Goal: Information Seeking & Learning: Understand process/instructions

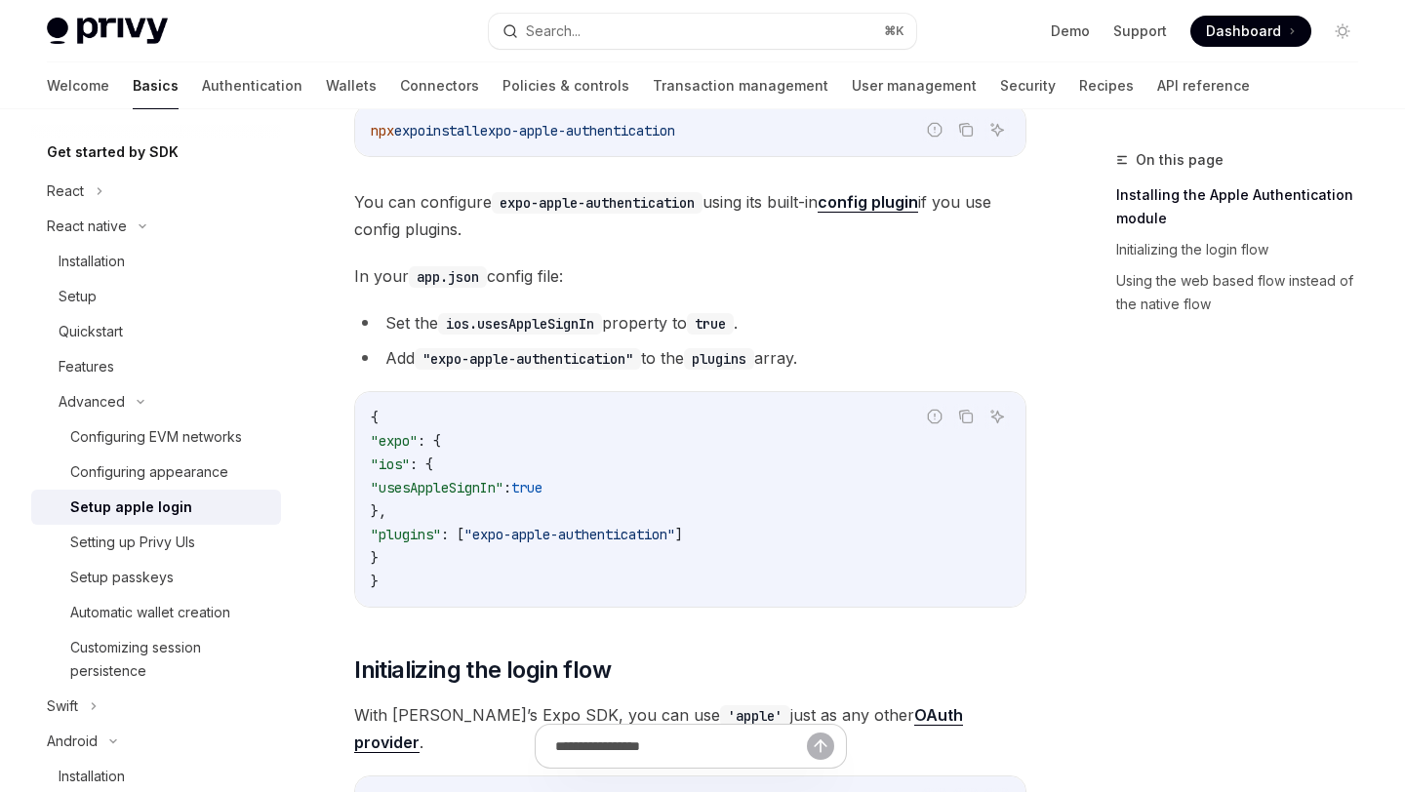
scroll to position [429, 0]
click at [533, 360] on code ""expo-apple-authentication"" at bounding box center [528, 359] width 226 height 21
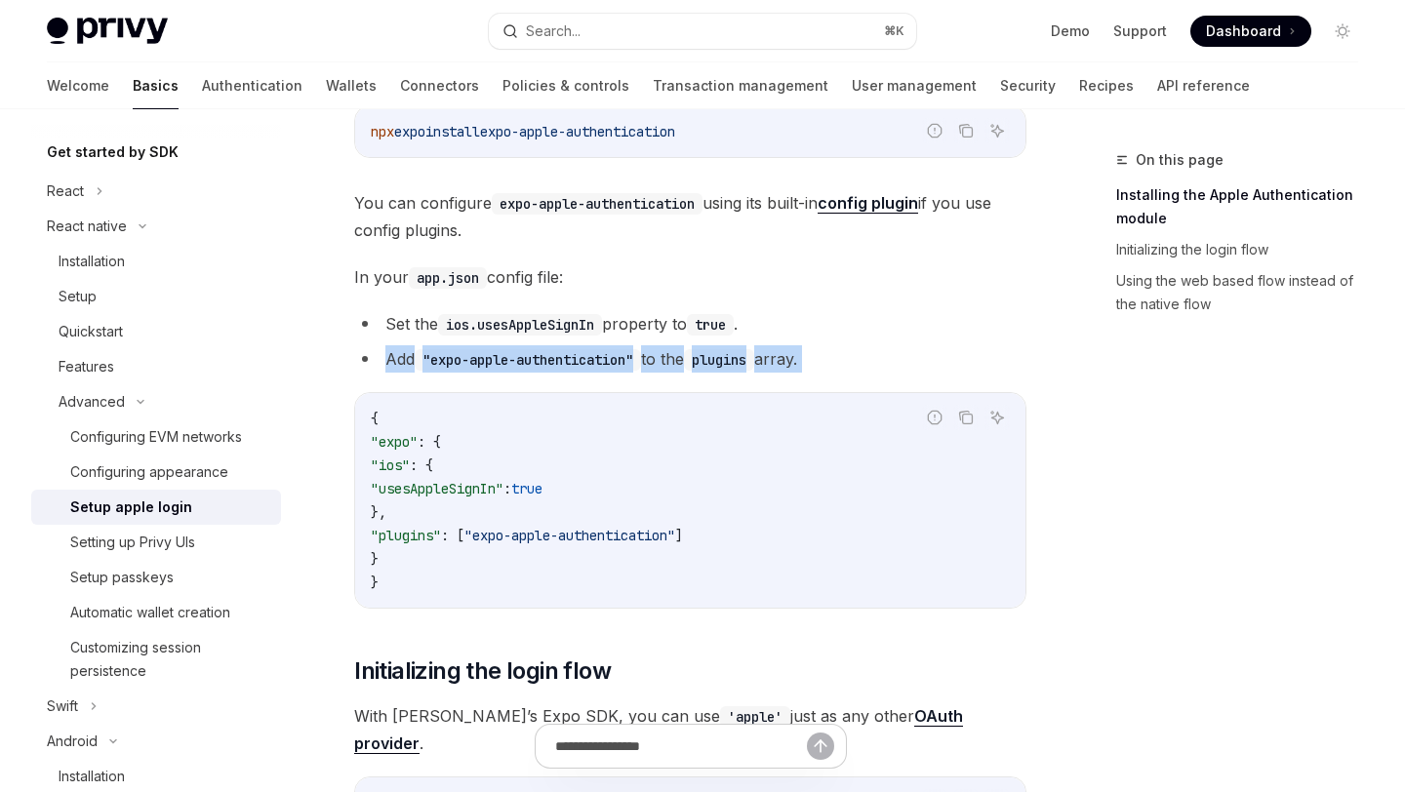
click at [533, 360] on code ""expo-apple-authentication"" at bounding box center [528, 359] width 226 height 21
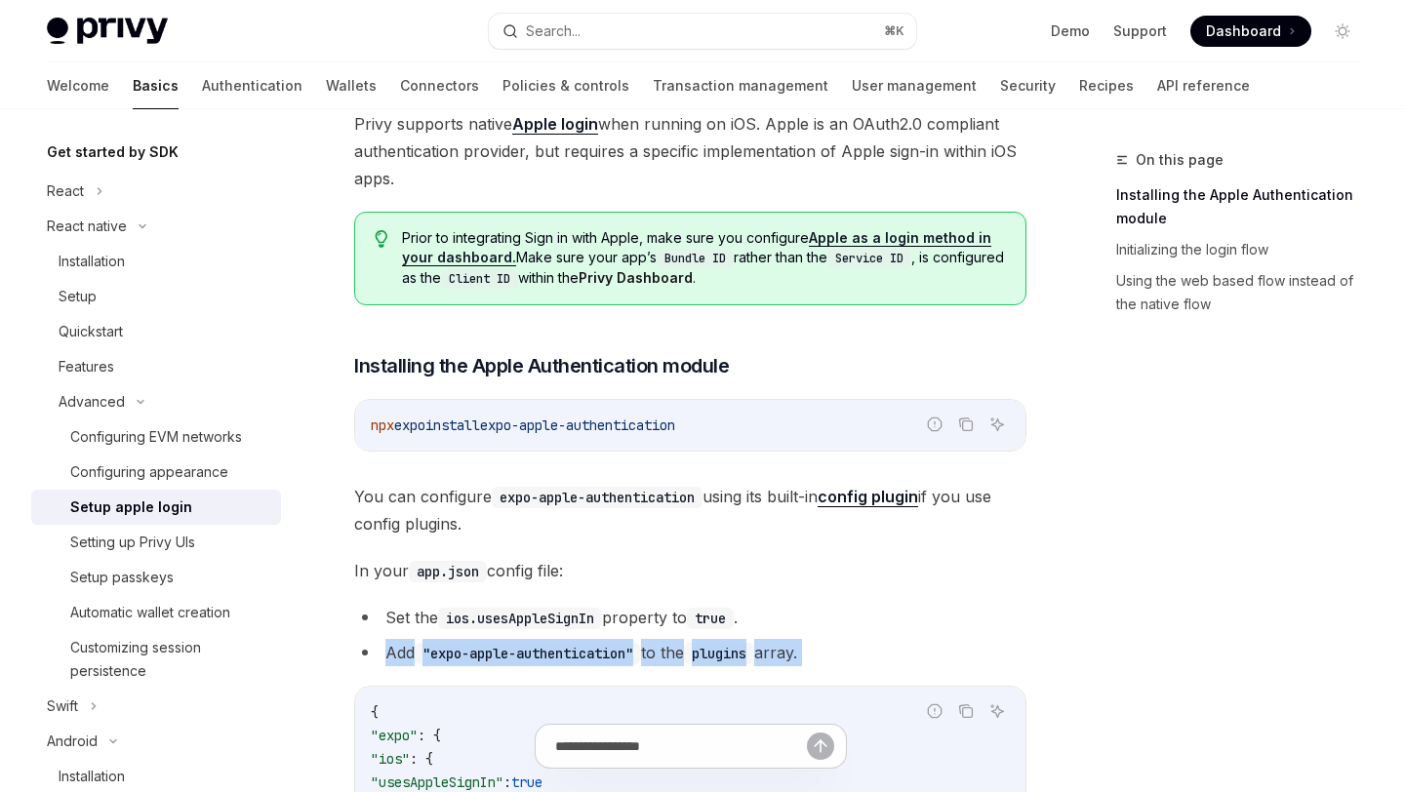
scroll to position [127, 0]
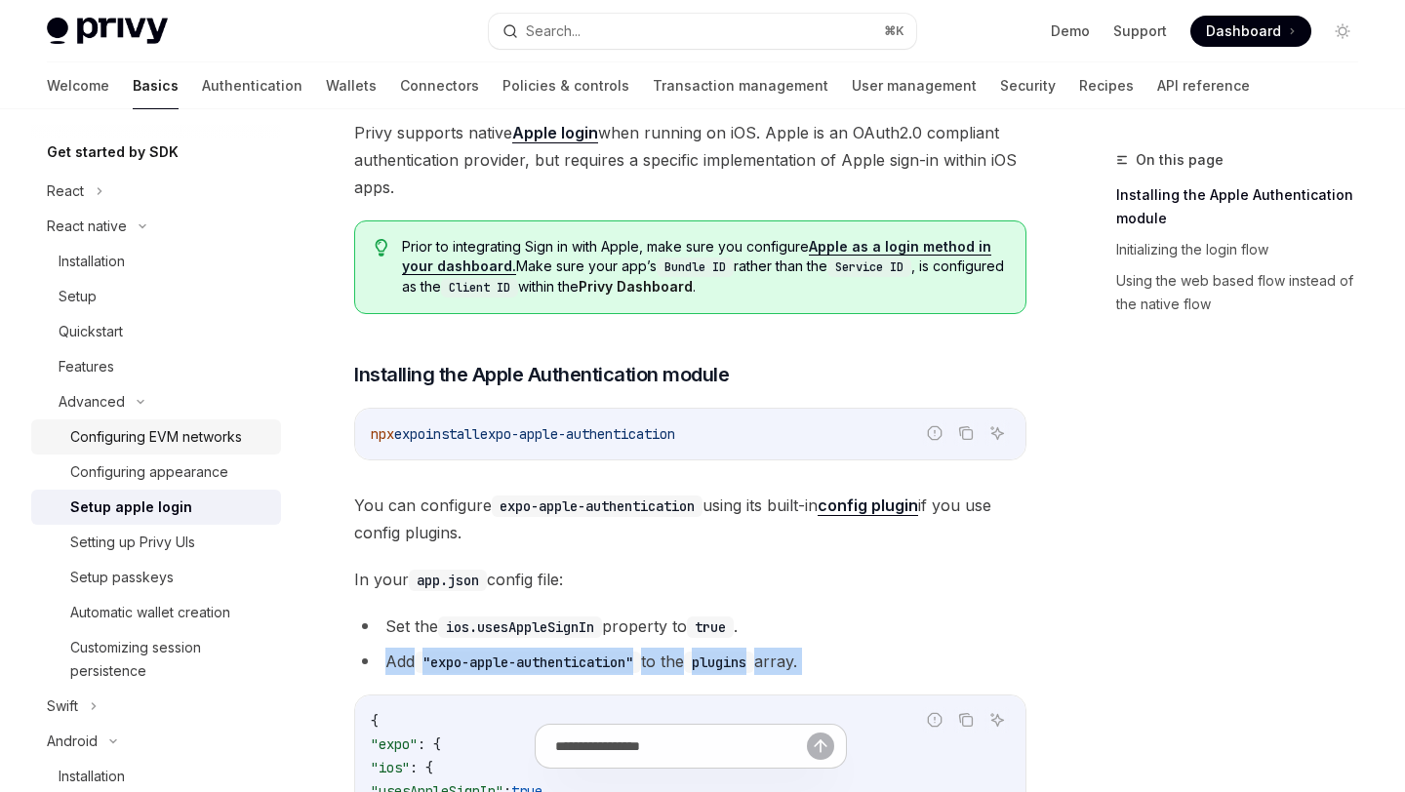
click at [140, 432] on div "Configuring EVM networks" at bounding box center [156, 436] width 172 height 23
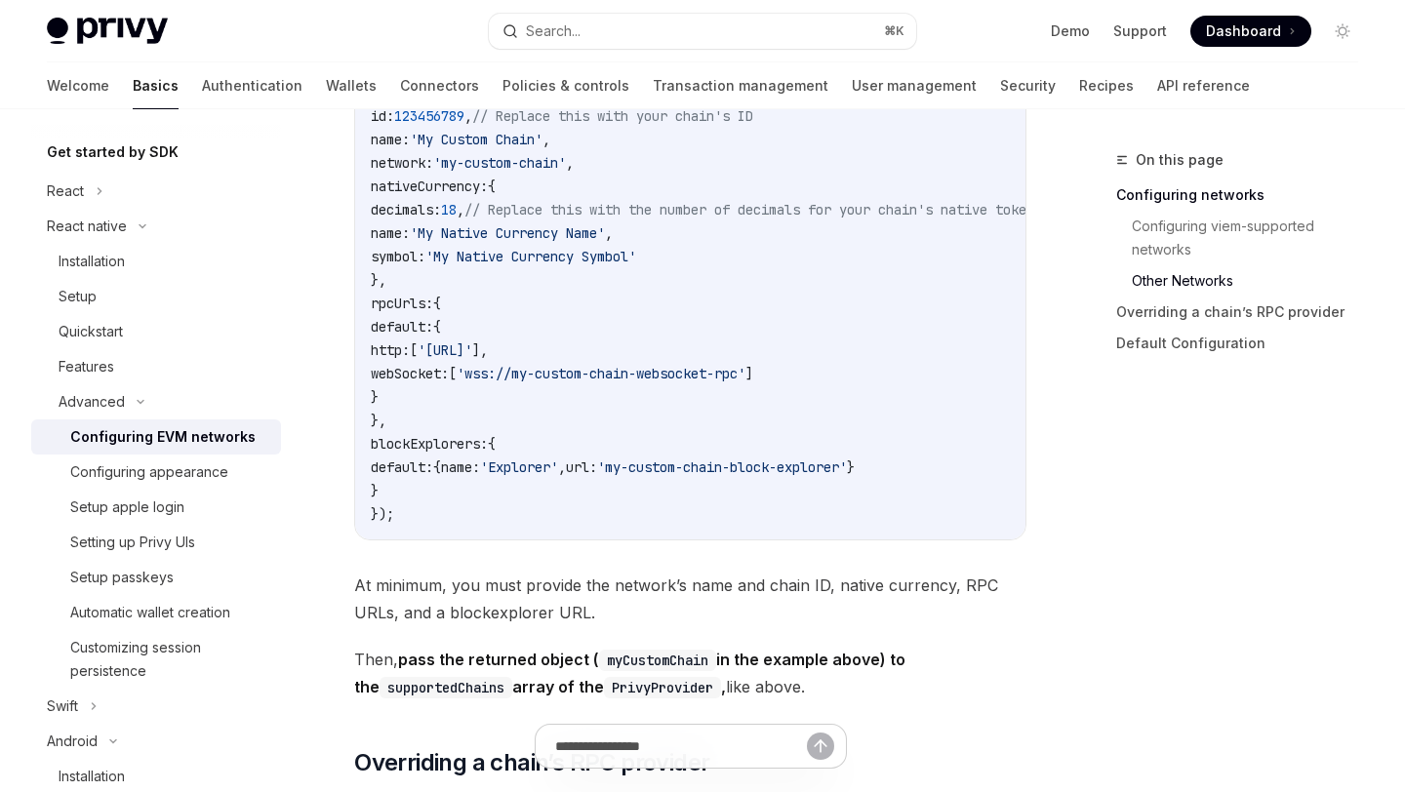
scroll to position [1517, 0]
click at [89, 373] on div "Features" at bounding box center [87, 366] width 56 height 23
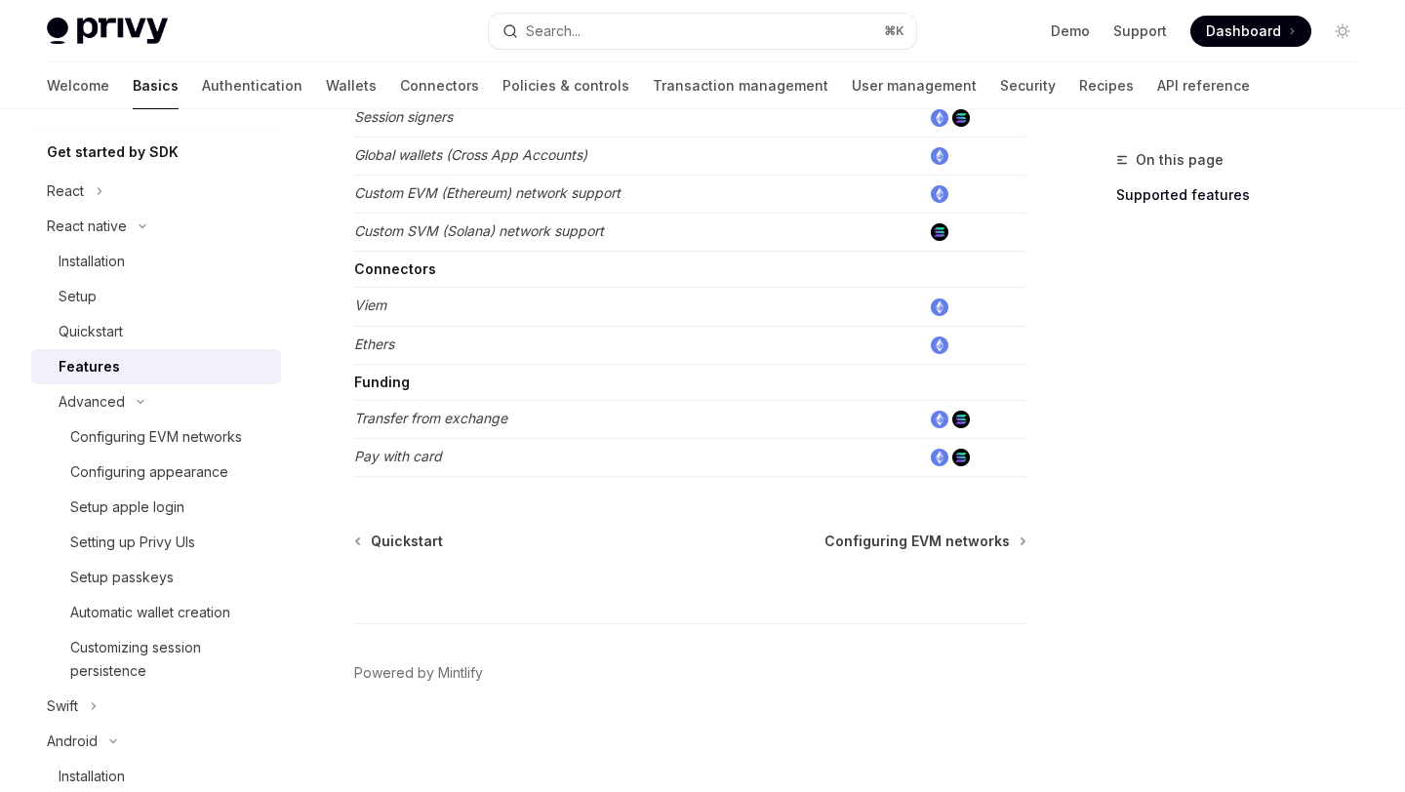
scroll to position [1002, 0]
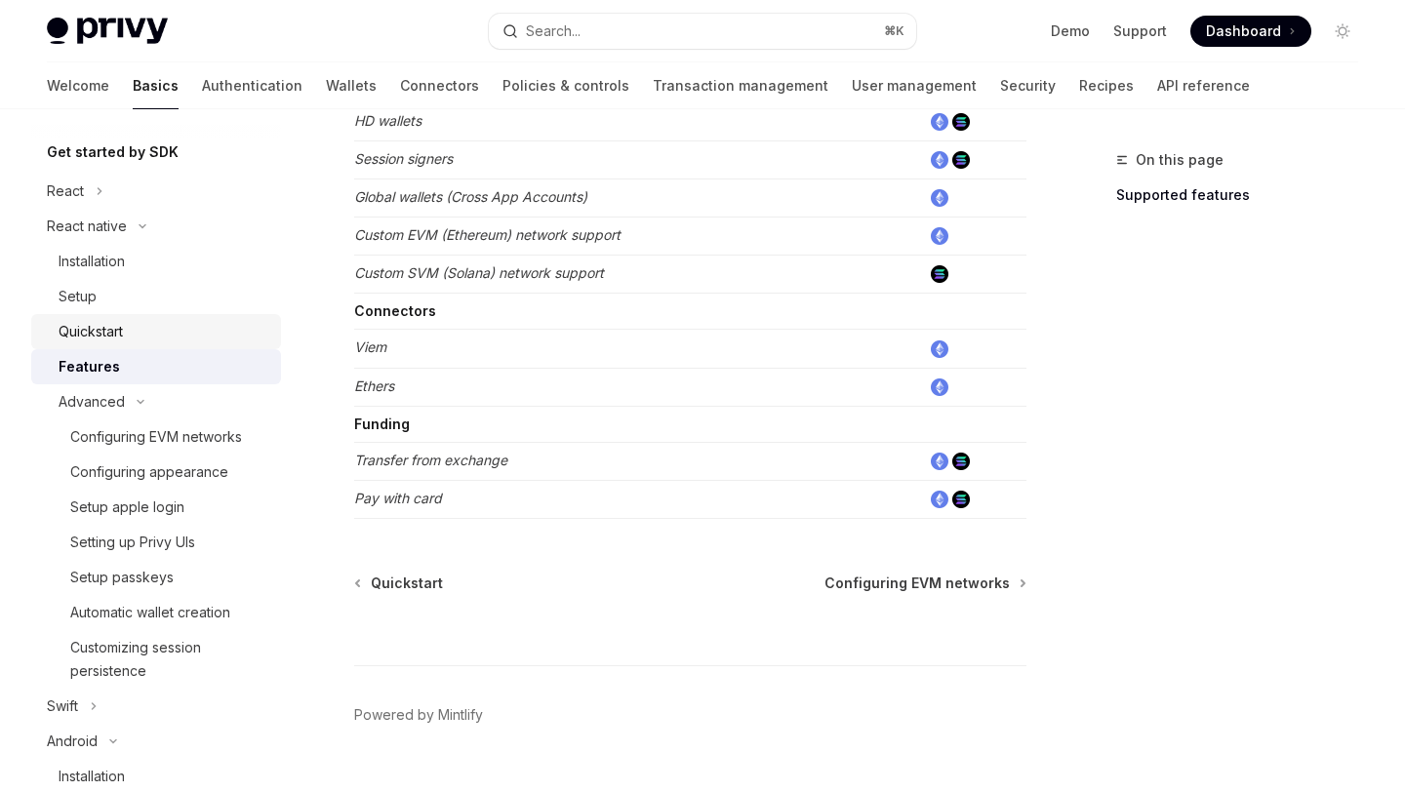
click at [121, 338] on div "Quickstart" at bounding box center [91, 331] width 64 height 23
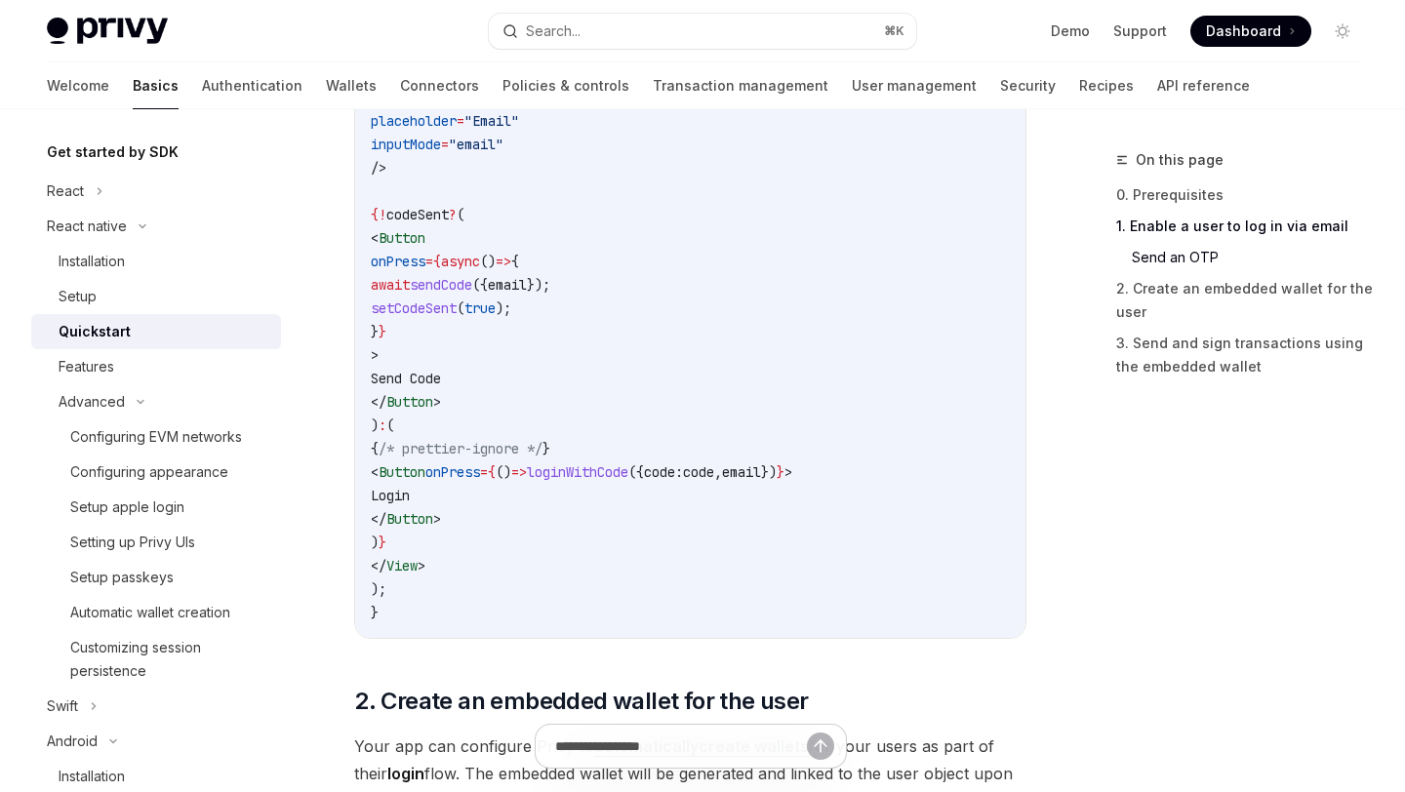
scroll to position [1204, 0]
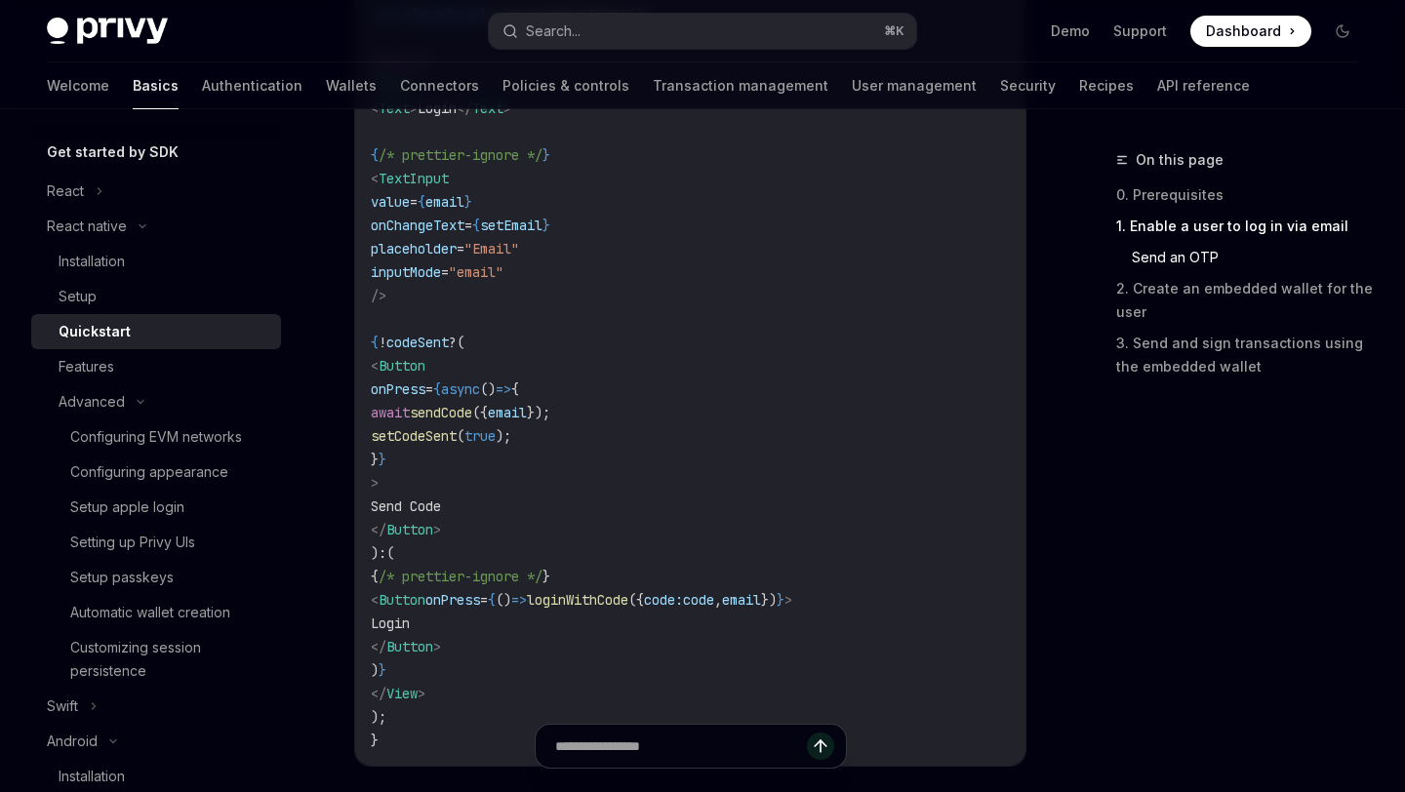
type textarea "*"
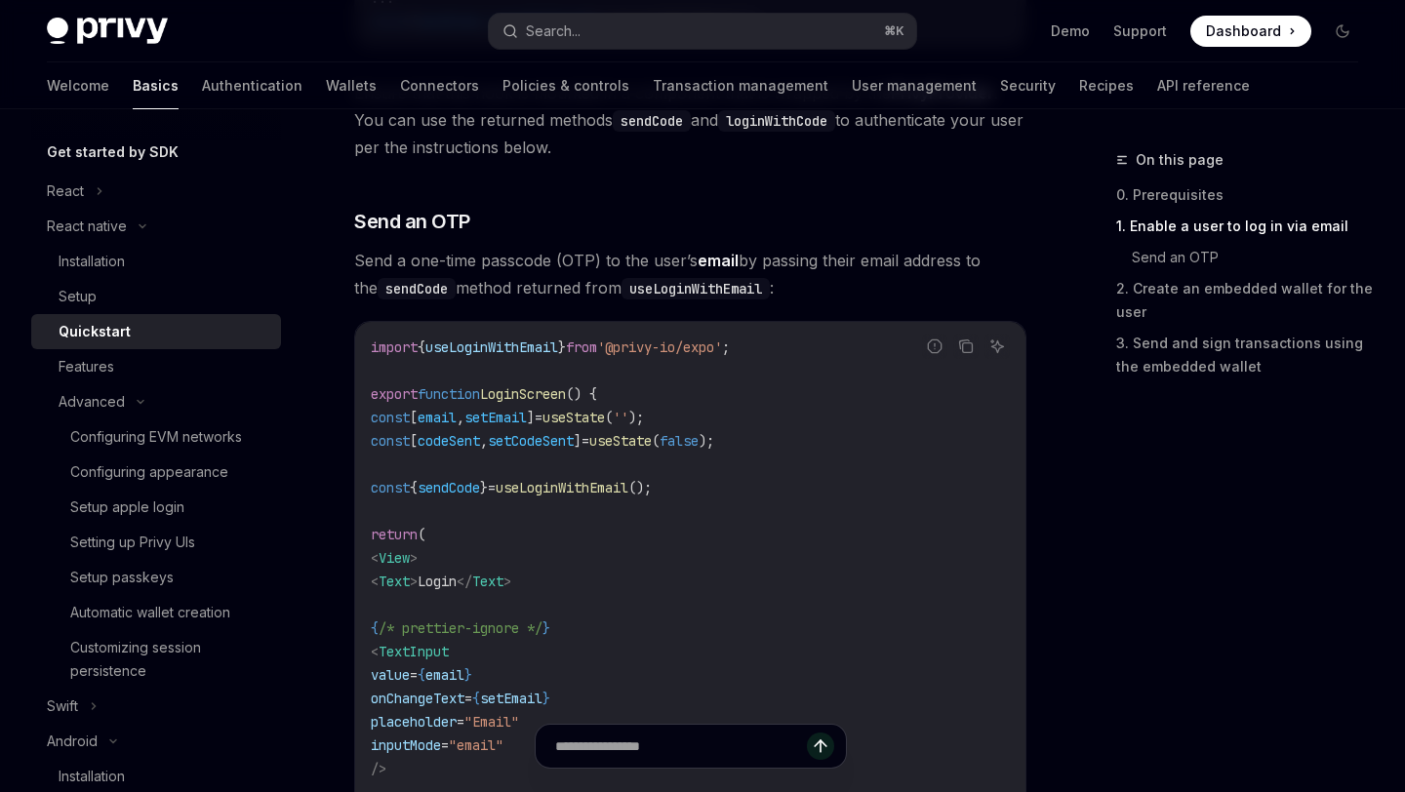
scroll to position [749, 0]
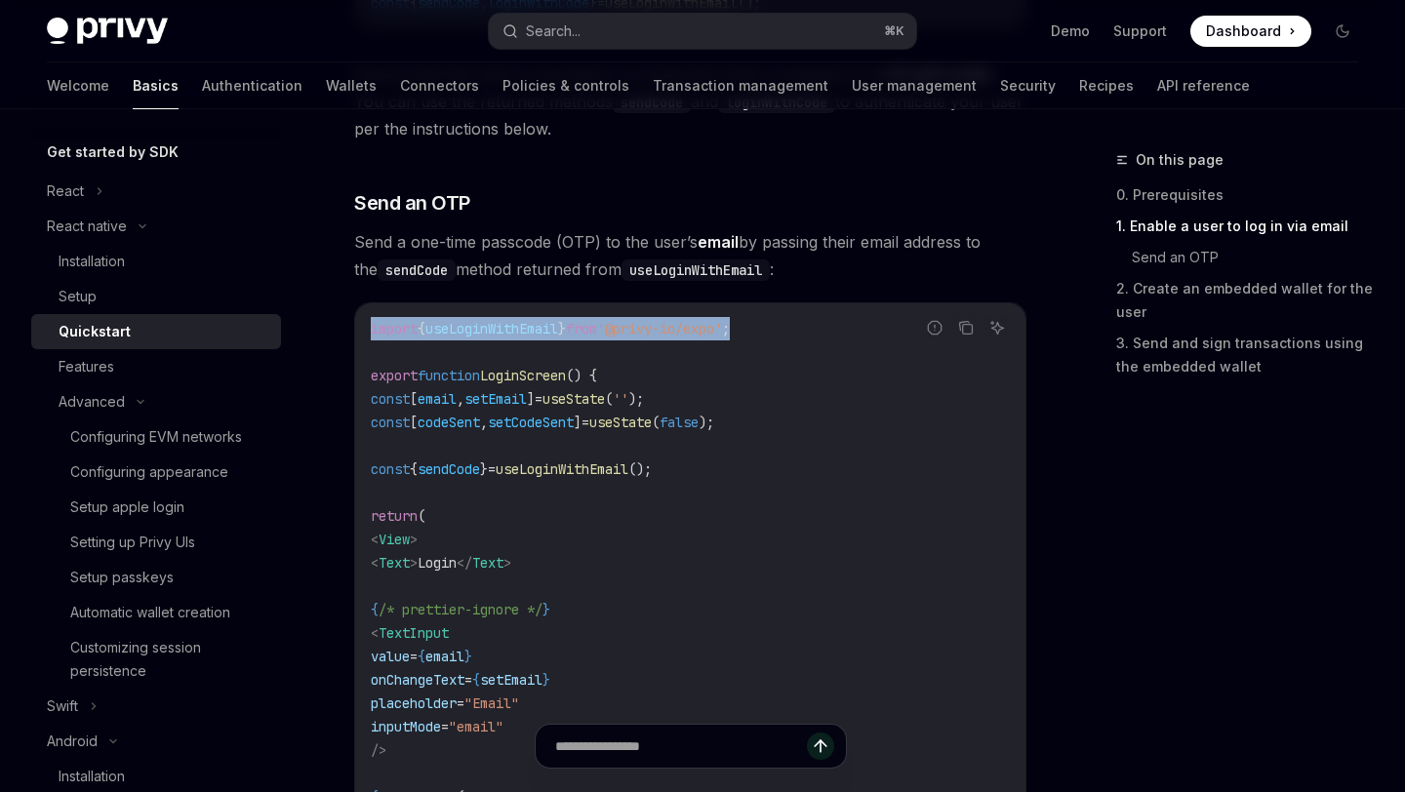
drag, startPoint x: 778, startPoint y: 329, endPoint x: 368, endPoint y: 326, distance: 409.8
click at [368, 326] on div "import { useLoginWithEmail } from '@privy-io/expo' ; export function LoginScree…" at bounding box center [690, 761] width 670 height 917
copy span "import { useLoginWithEmail } from '@privy-io/expo' ;"
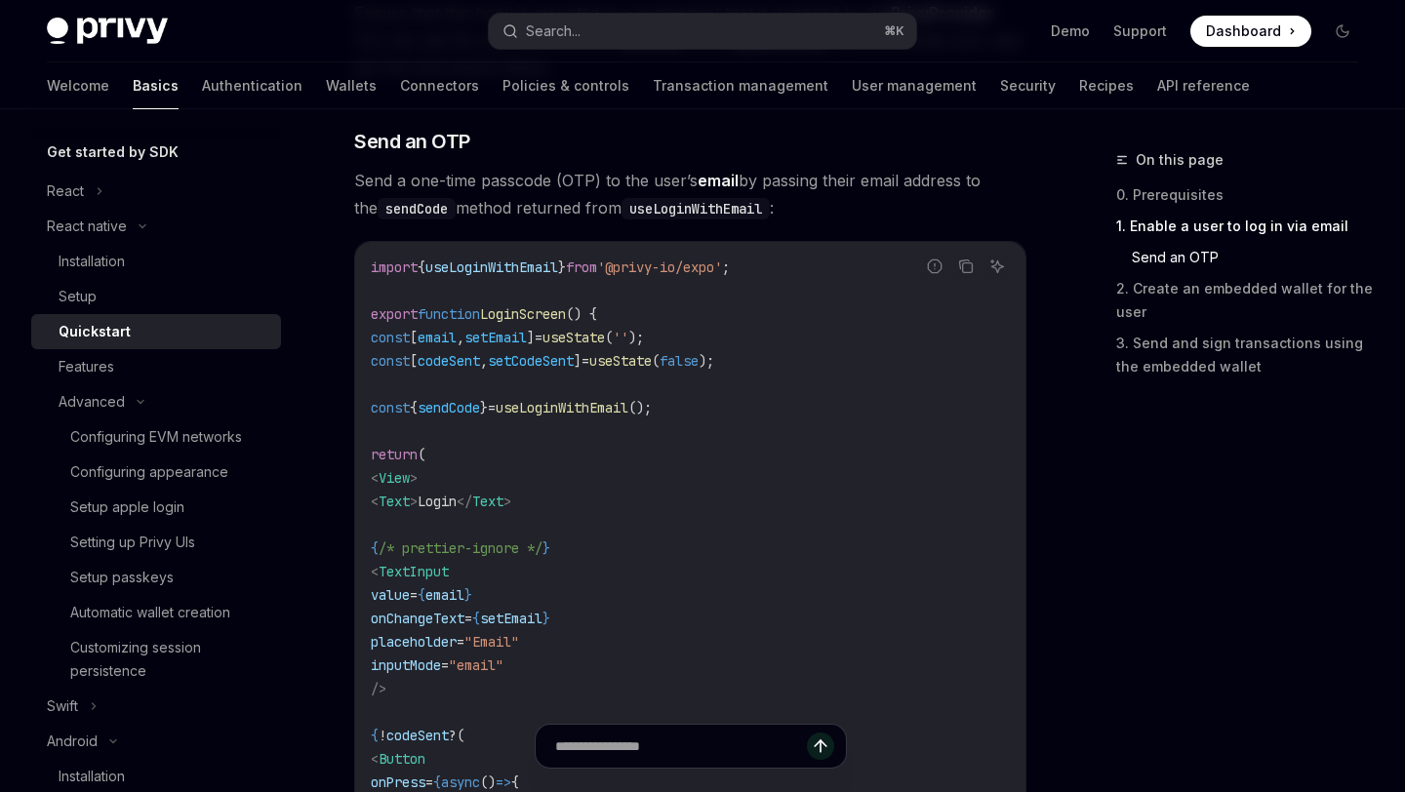
click at [690, 431] on code "import { useLoginWithEmail } from '@privy-io/expo' ; export function LoginScree…" at bounding box center [690, 701] width 639 height 890
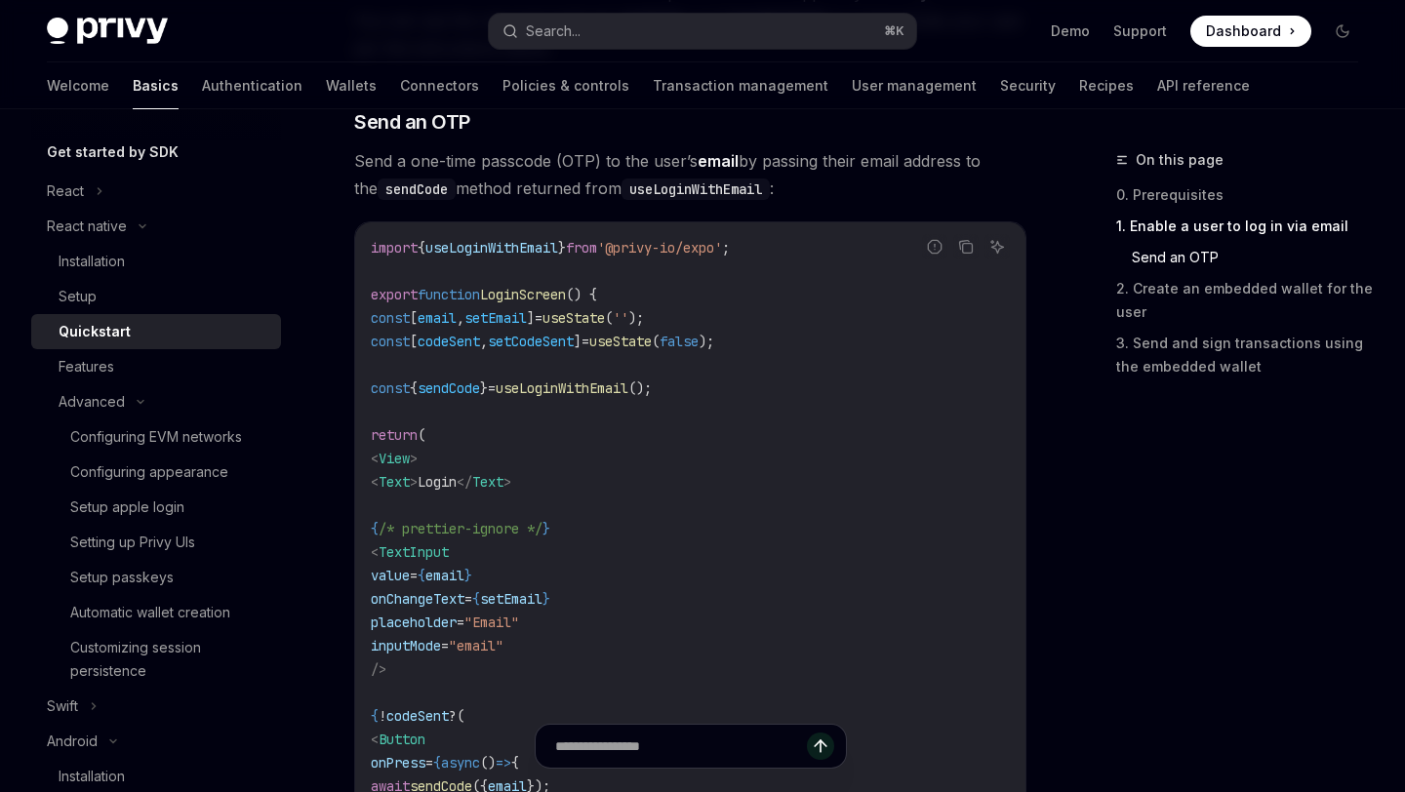
scroll to position [833, 0]
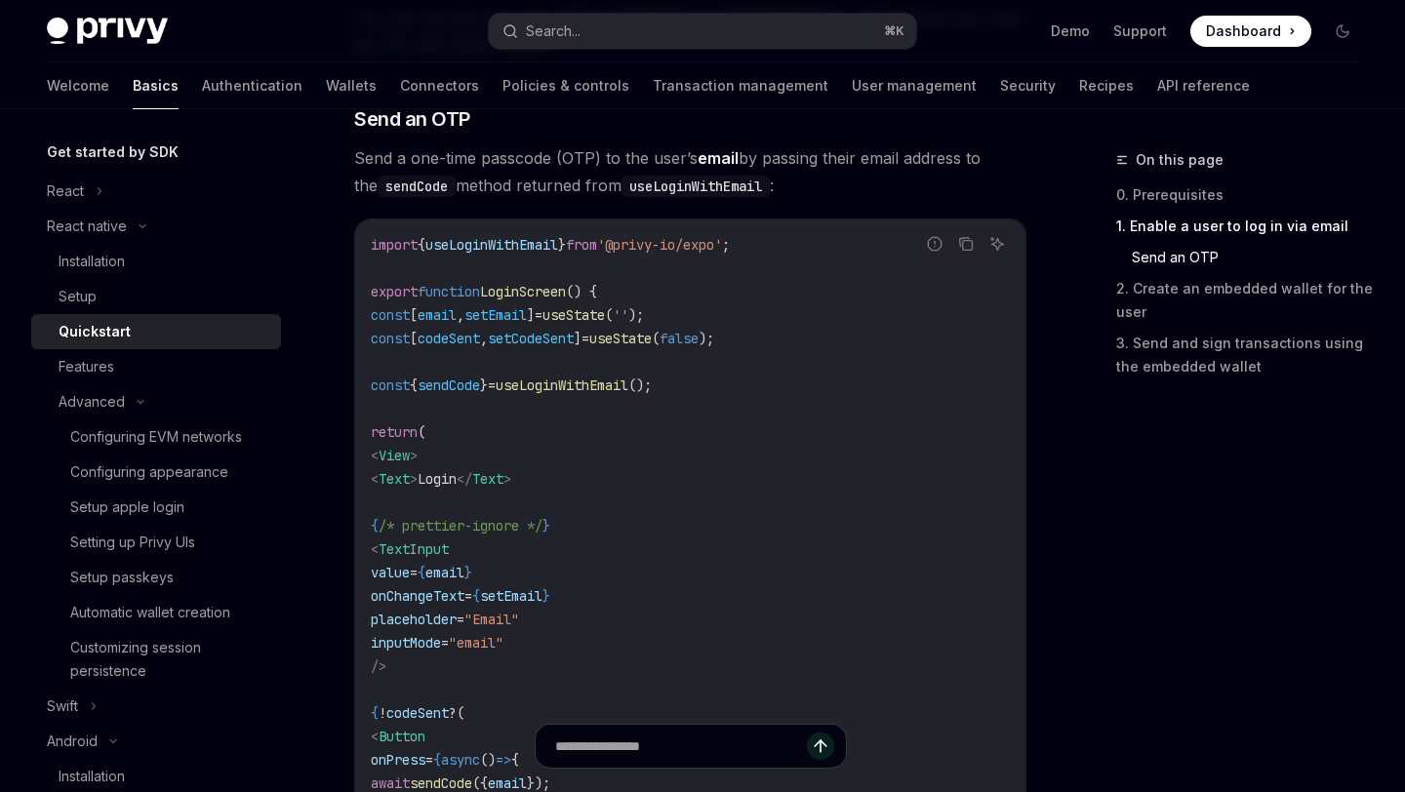
click at [480, 388] on span "sendCode" at bounding box center [449, 386] width 62 height 18
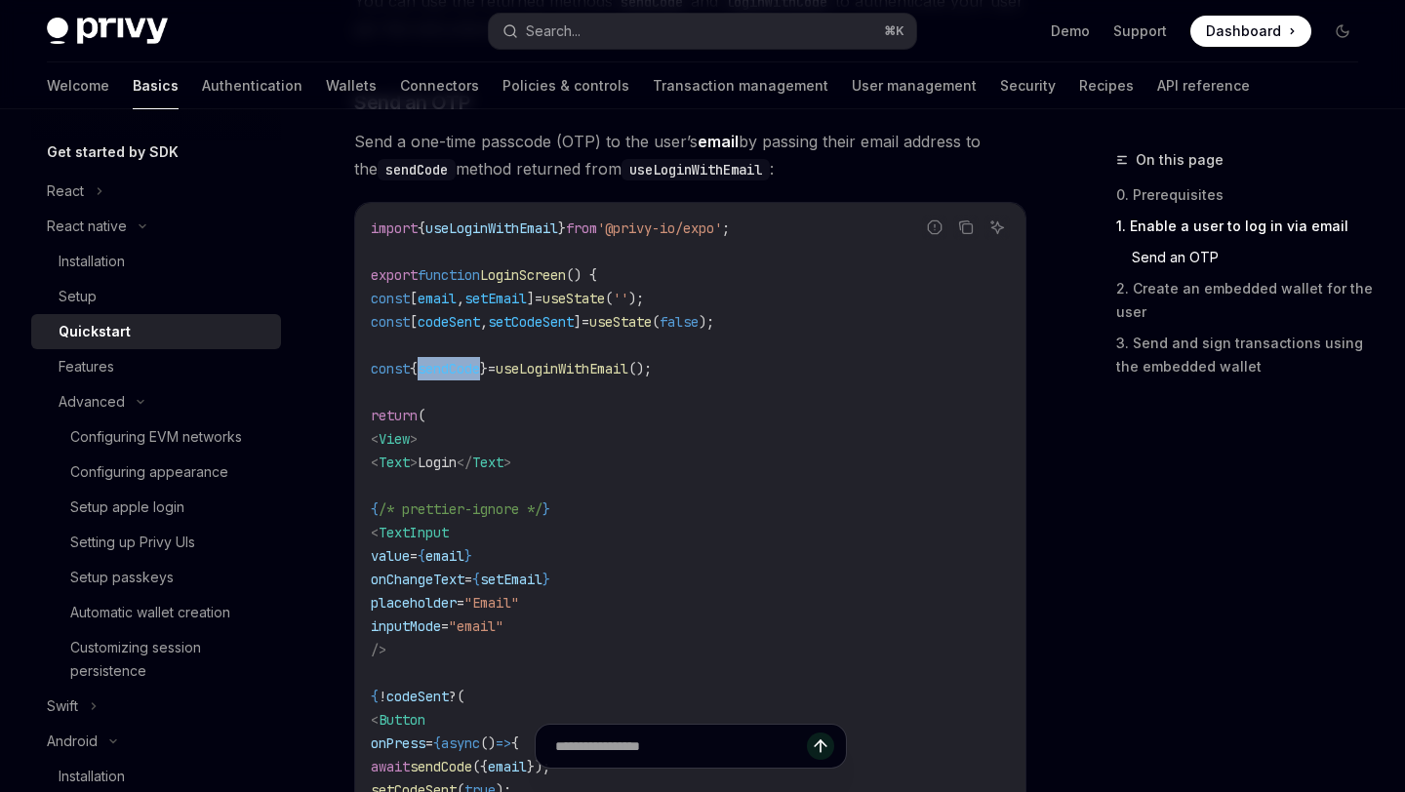
scroll to position [852, 0]
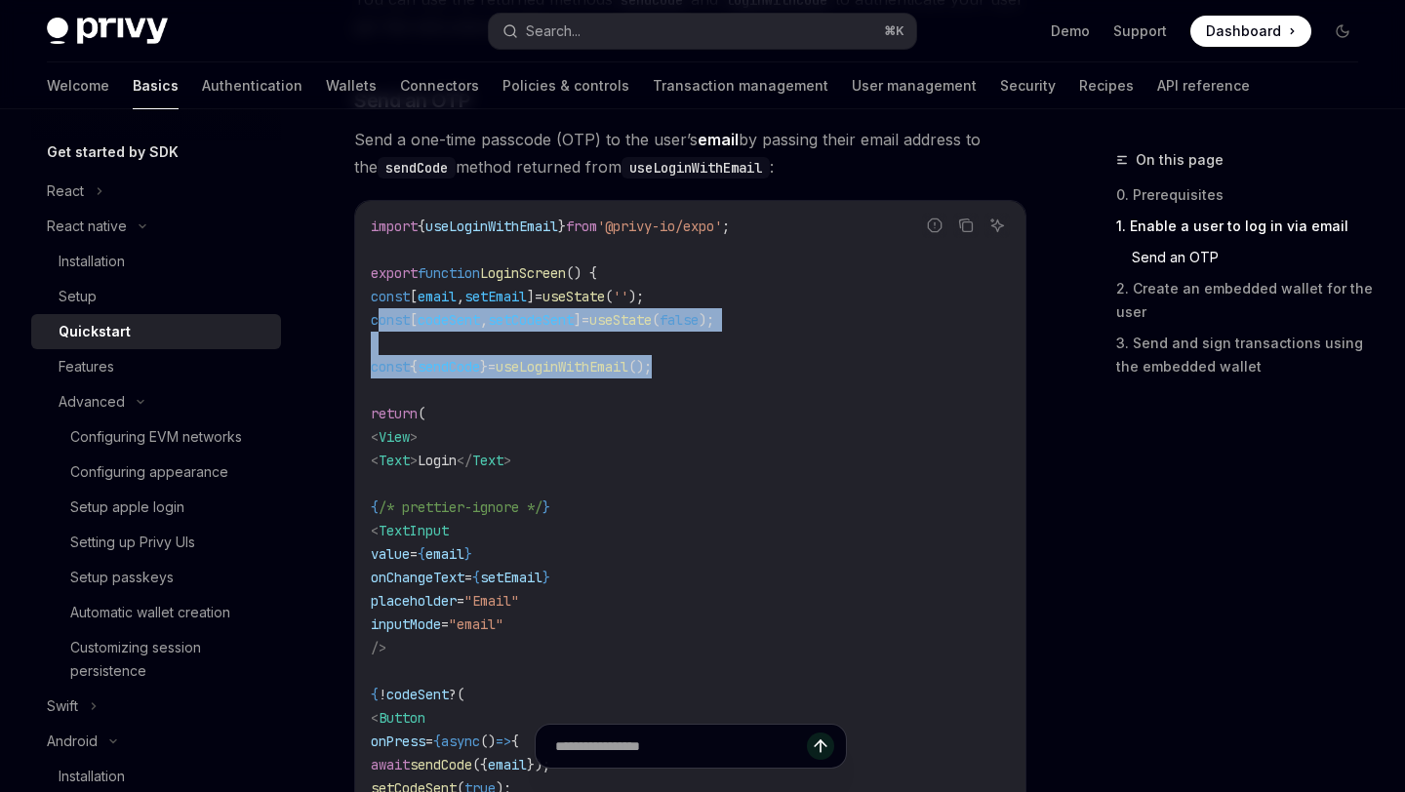
drag, startPoint x: 729, startPoint y: 361, endPoint x: 380, endPoint y: 313, distance: 351.6
click at [380, 313] on code "import { useLoginWithEmail } from '@privy-io/expo' ; export function LoginScree…" at bounding box center [690, 660] width 639 height 890
copy code "const [ codeSent , setCodeSent ] = useState ( false ); const { sendCode } = use…"
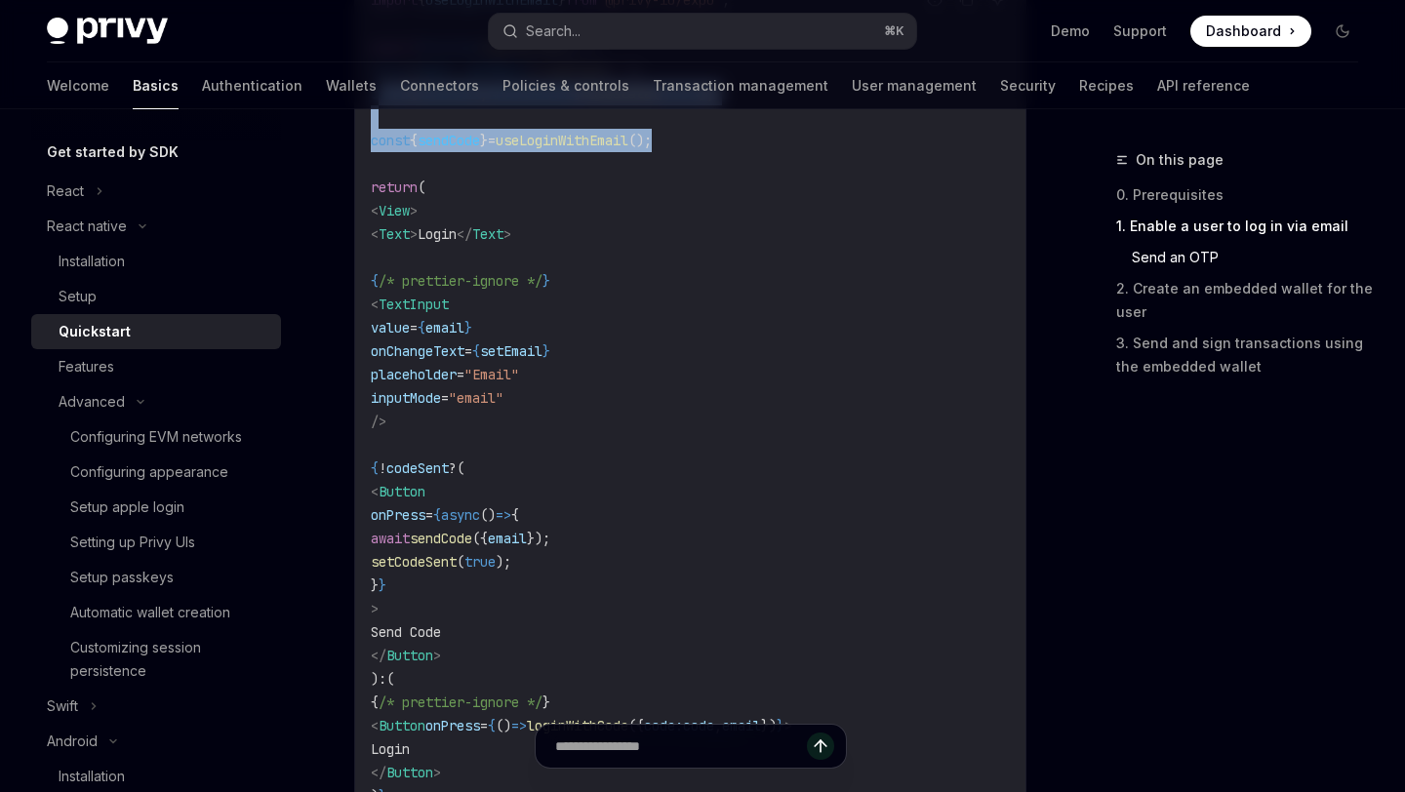
scroll to position [1086, 0]
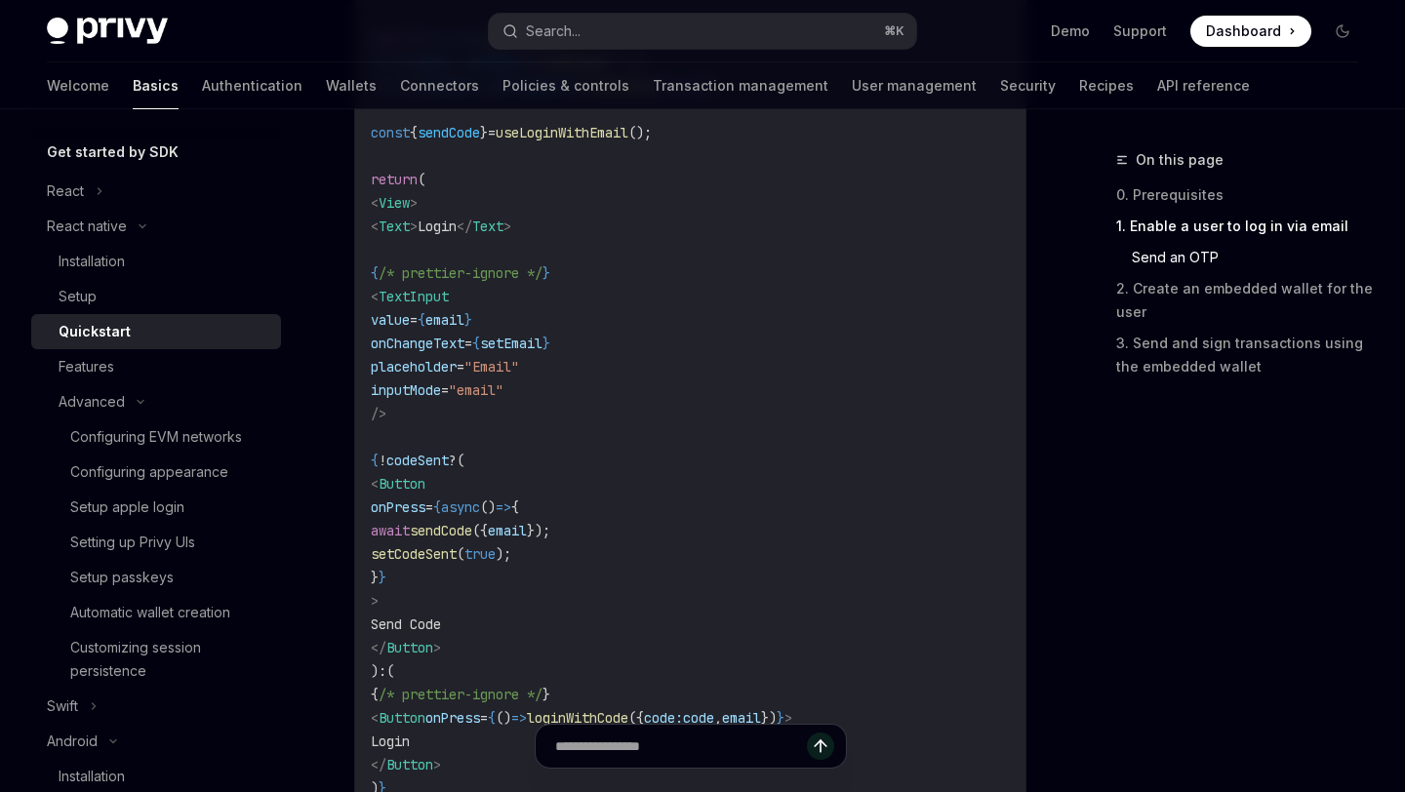
click at [386, 577] on span "}" at bounding box center [383, 578] width 8 height 18
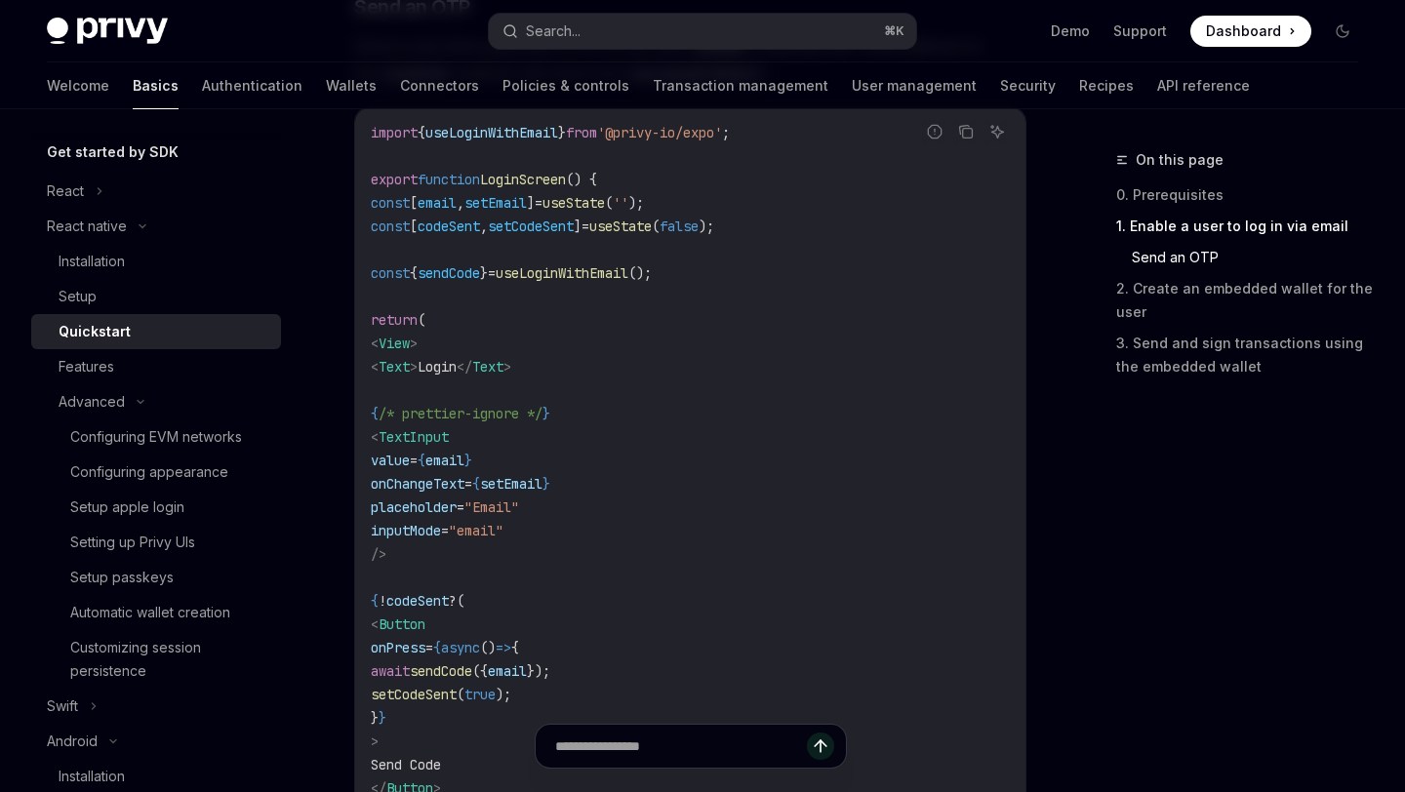
scroll to position [926, 0]
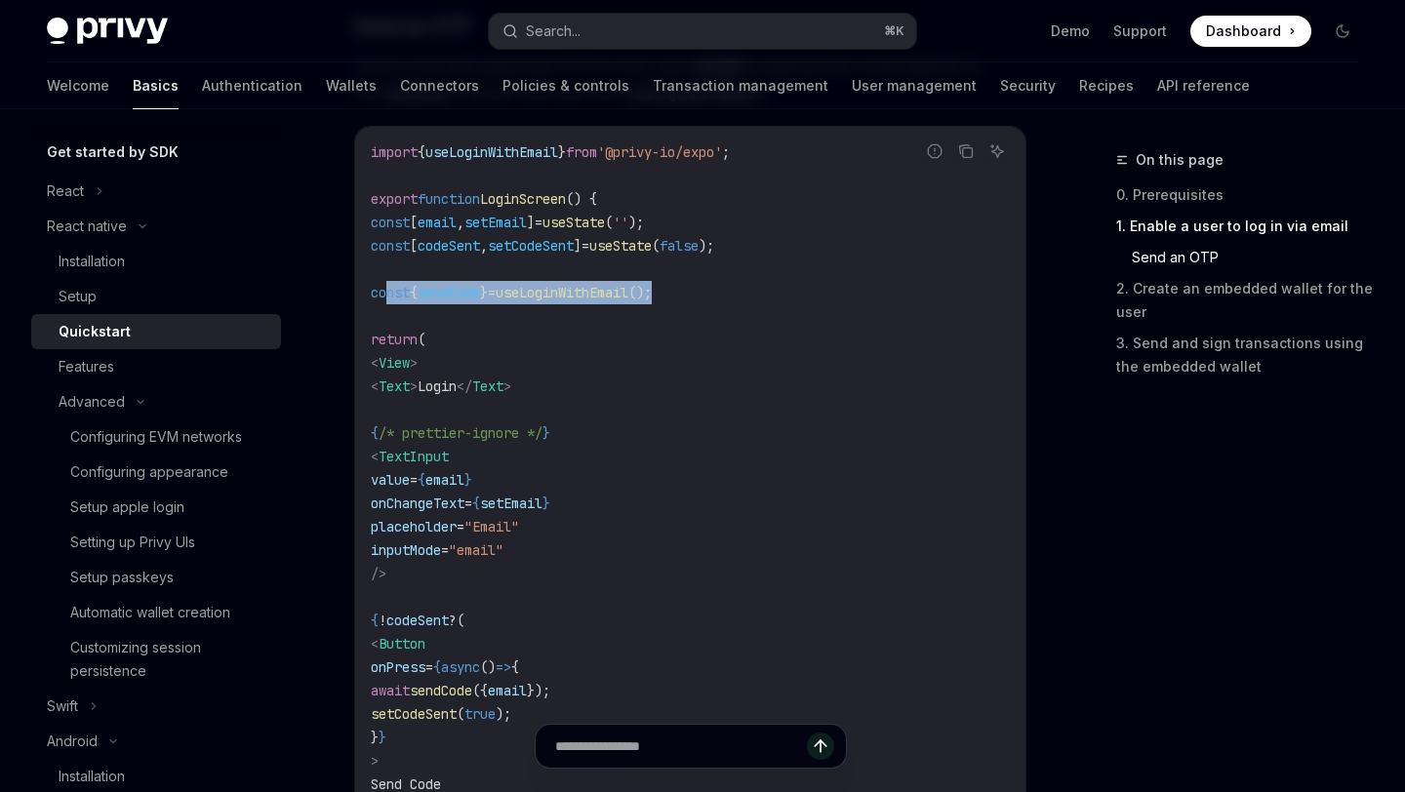
drag, startPoint x: 725, startPoint y: 290, endPoint x: 387, endPoint y: 300, distance: 337.7
click at [387, 300] on code "import { useLoginWithEmail } from '@privy-io/expo' ; export function LoginScree…" at bounding box center [690, 585] width 639 height 890
copy span "const { sendCode } = useLoginWithEmail ();"
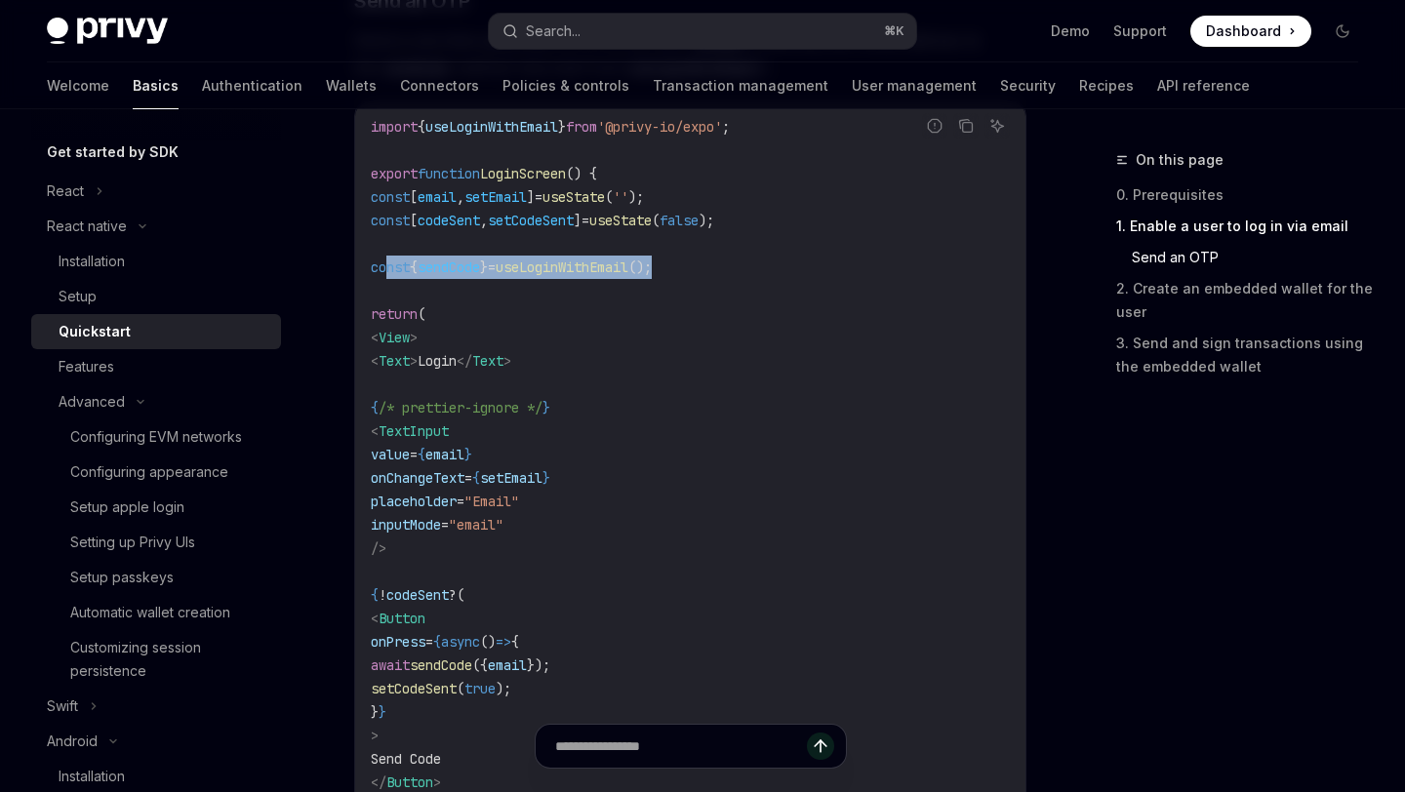
scroll to position [952, 0]
copy span "const { sendCode } = useLoginWithEmail ();"
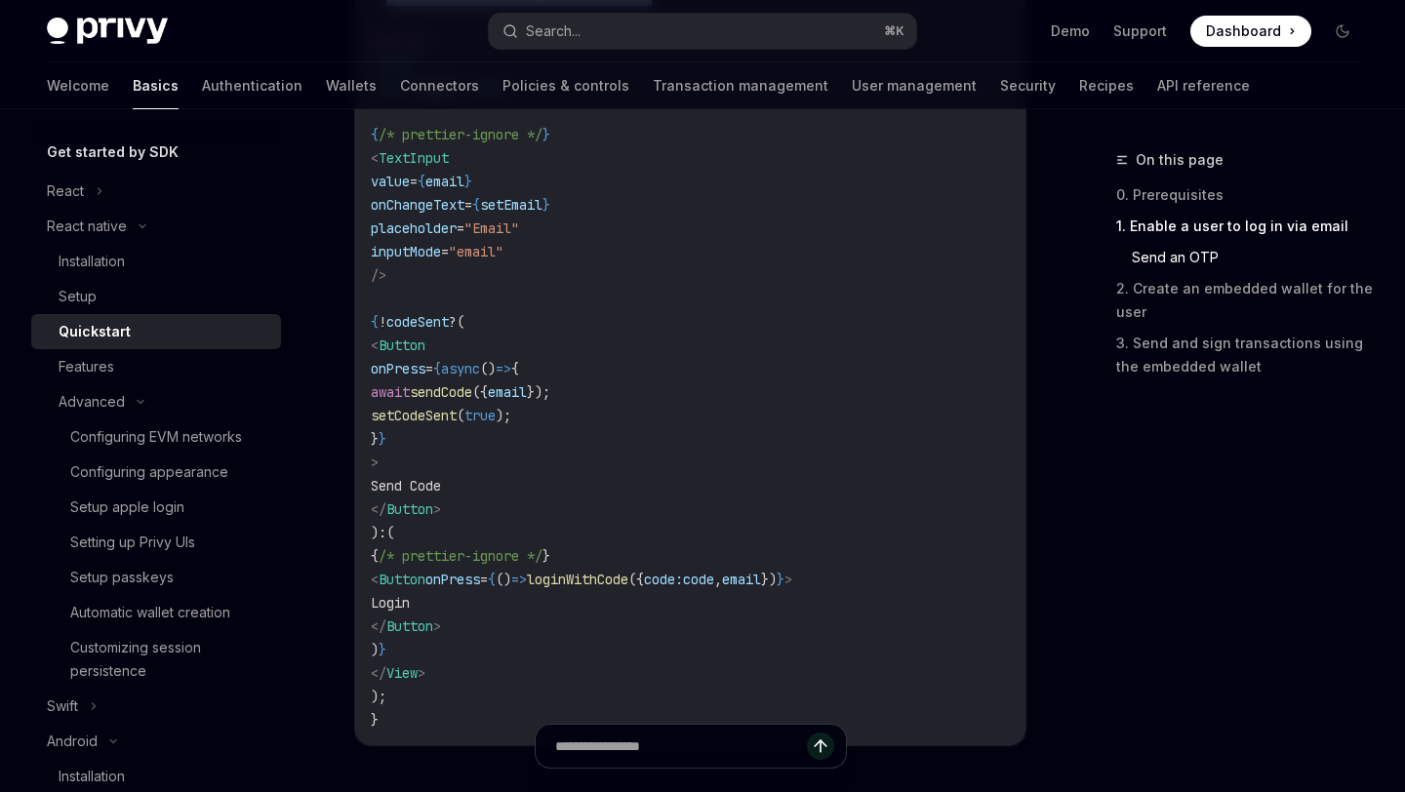
scroll to position [1229, 0]
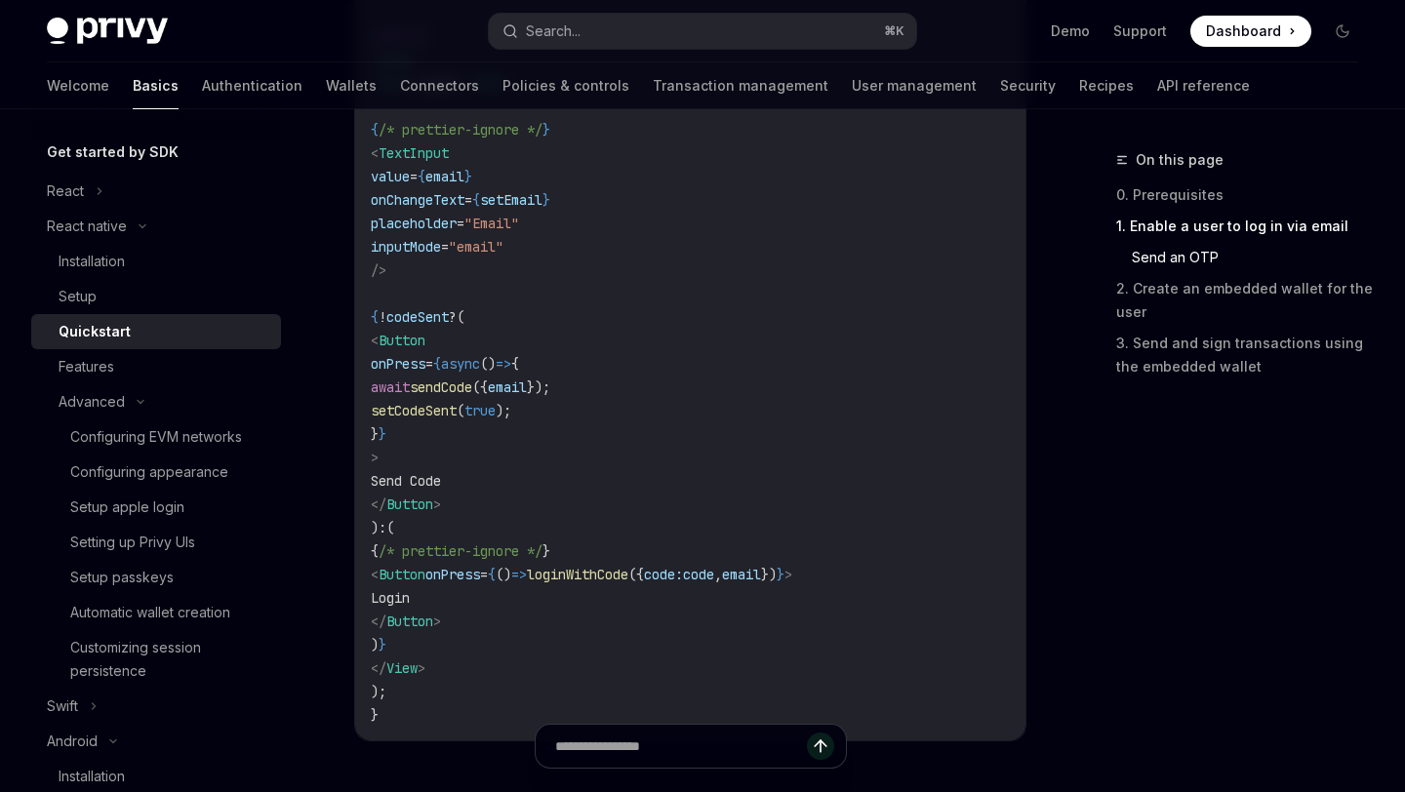
click at [628, 566] on span "loginWithCode" at bounding box center [577, 575] width 101 height 18
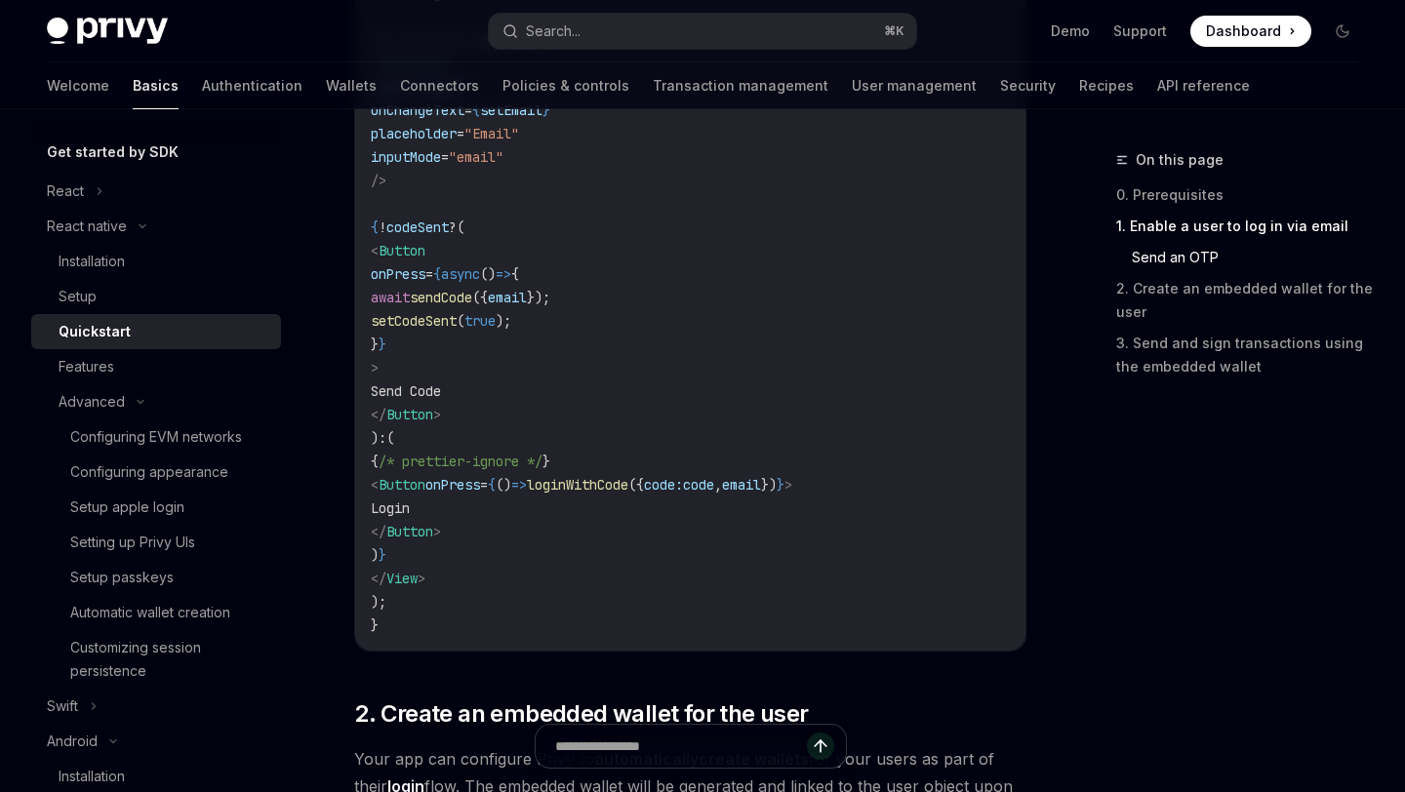
scroll to position [1284, 0]
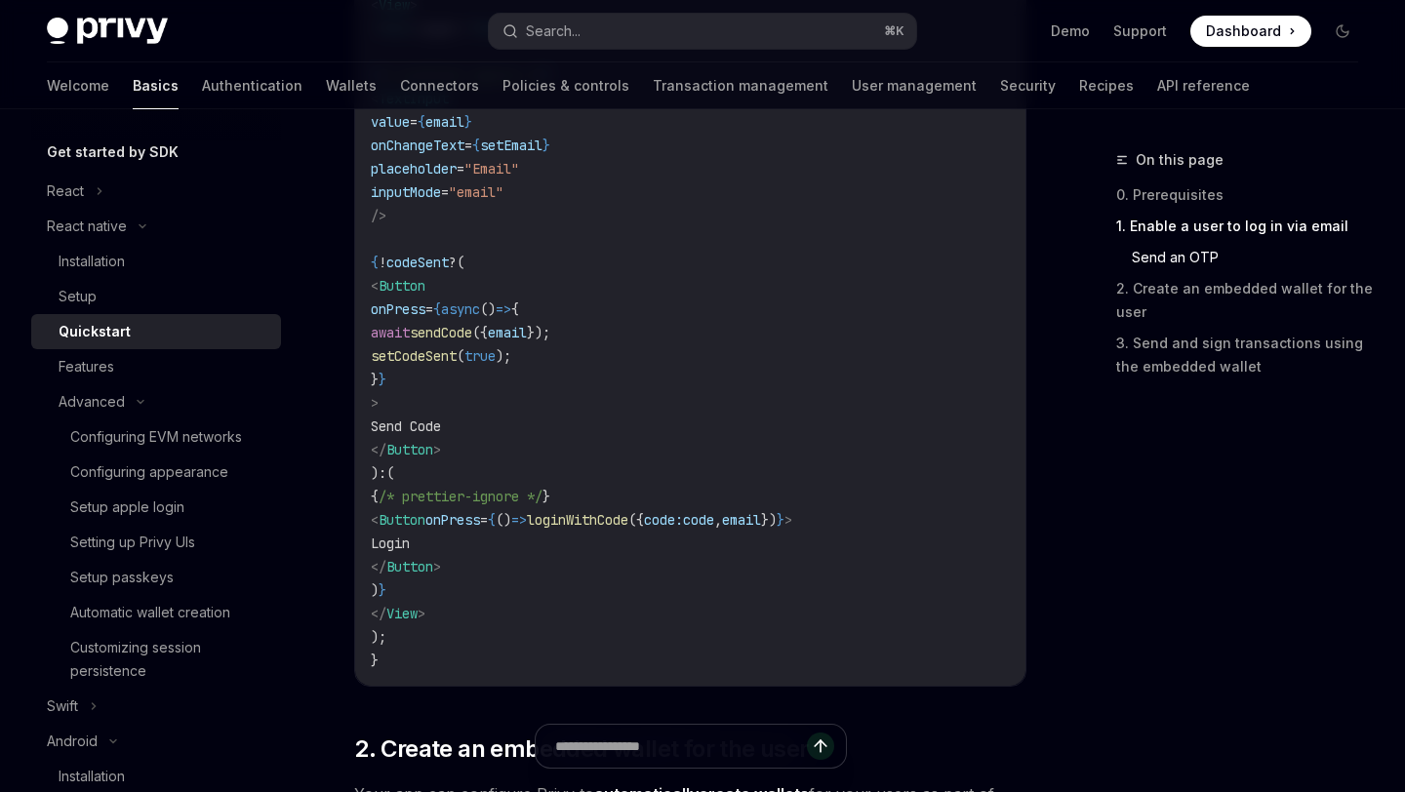
click at [448, 257] on span "codeSent" at bounding box center [417, 263] width 62 height 18
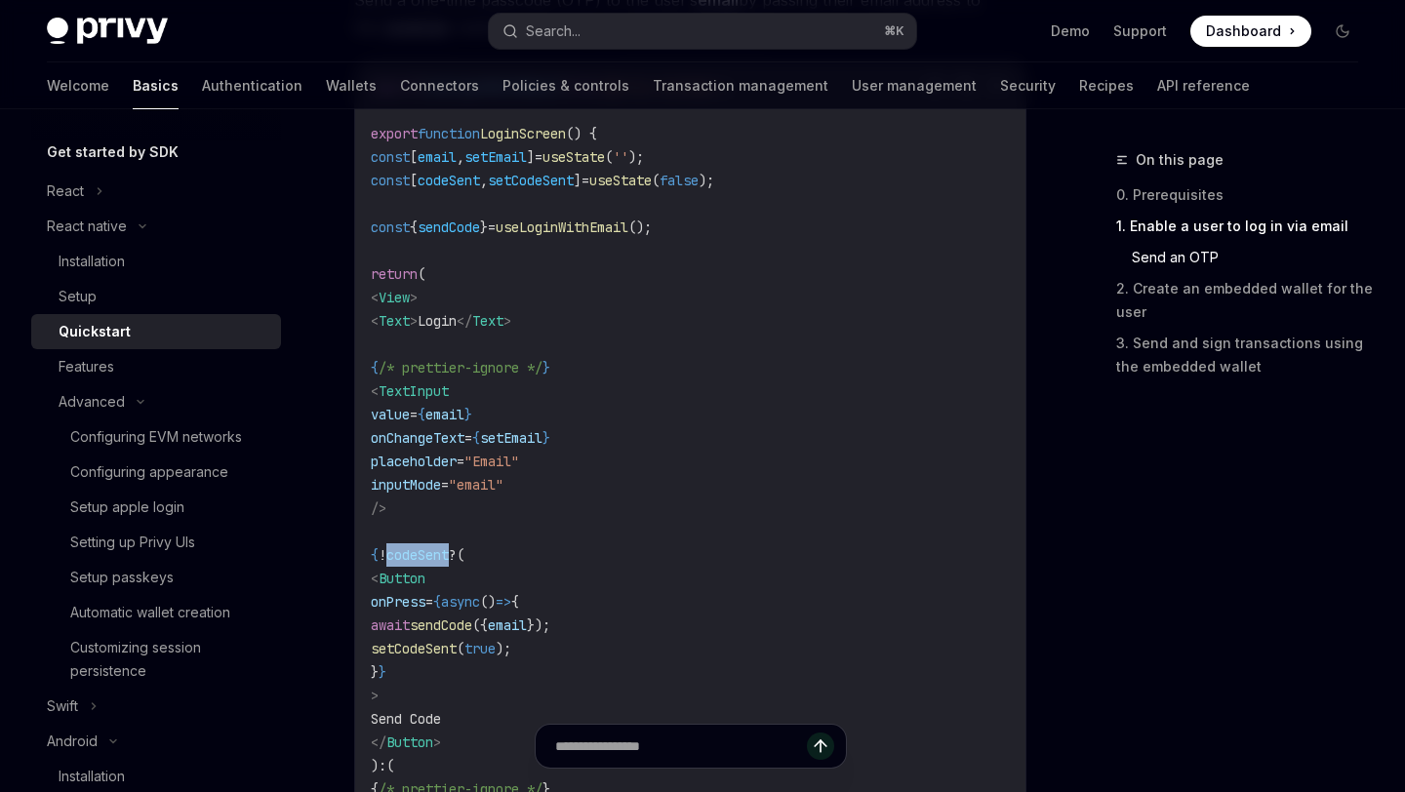
scroll to position [993, 0]
click at [640, 470] on code "import { useLoginWithEmail } from '@privy-io/expo' ; export function LoginScree…" at bounding box center [690, 518] width 639 height 890
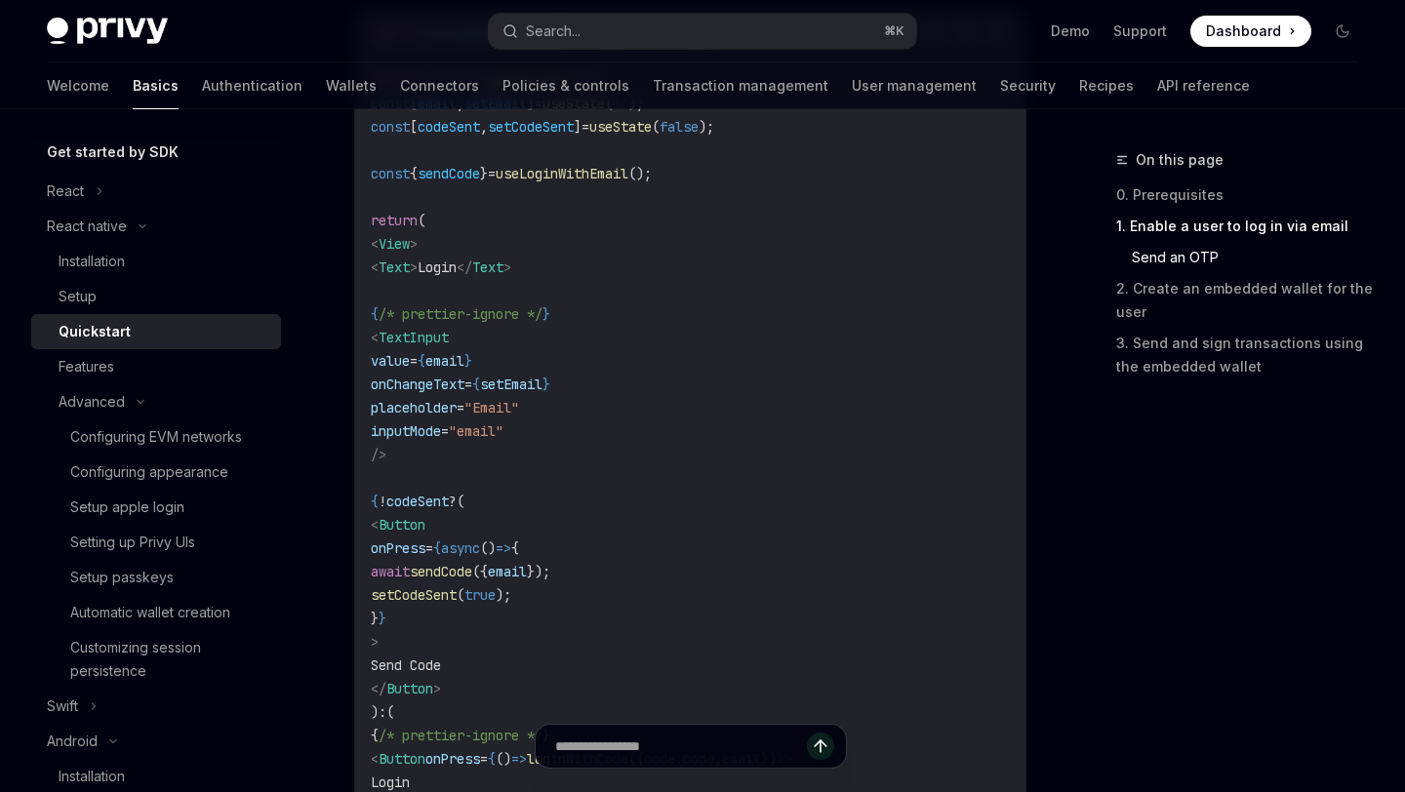
scroll to position [1051, 0]
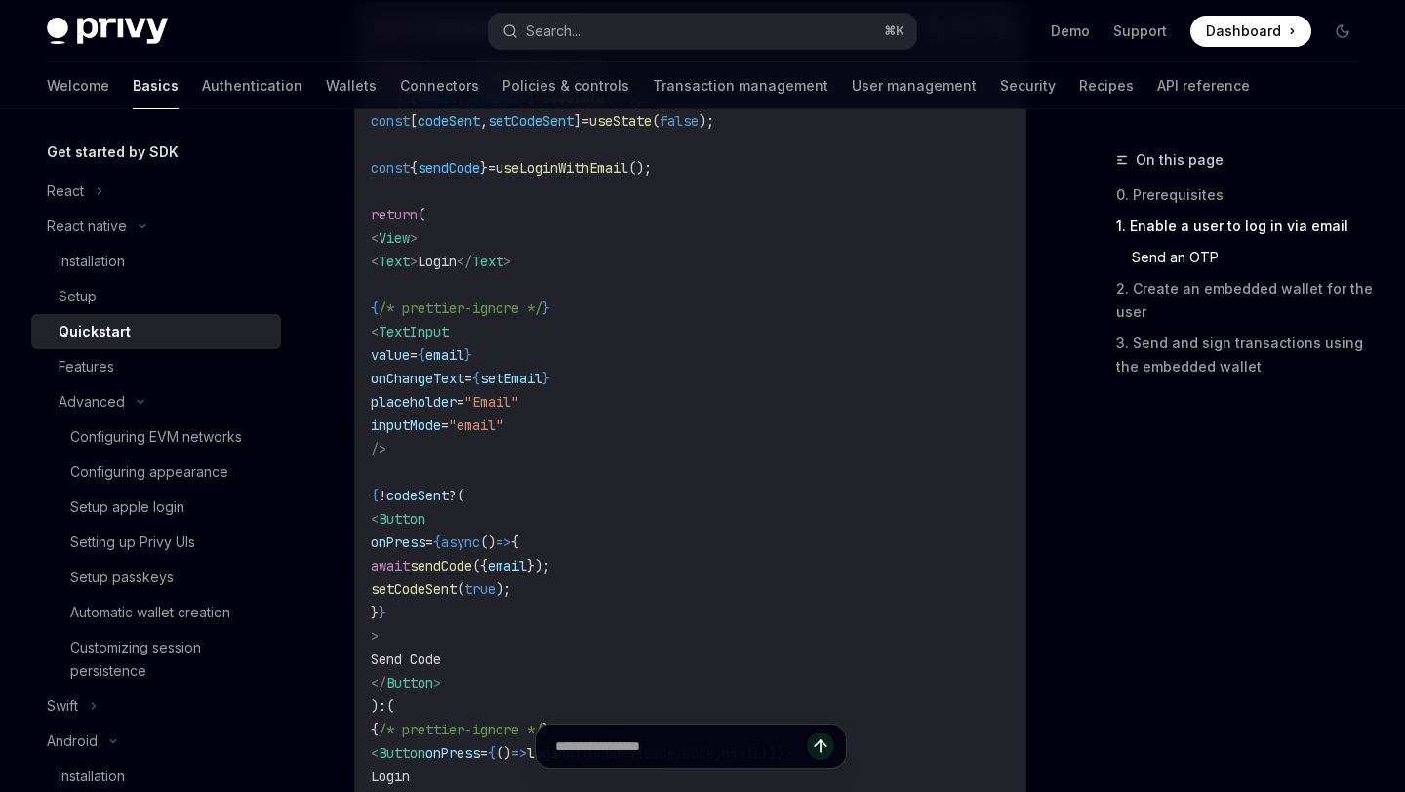
drag, startPoint x: 451, startPoint y: 544, endPoint x: 485, endPoint y: 612, distance: 75.5
click at [485, 612] on code "import { useLoginWithEmail } from '@privy-io/expo' ; export function LoginScree…" at bounding box center [690, 461] width 639 height 890
copy code "onPress = {async () => { await sendCode ({ email }); setCodeSent ( true ); } }"
click at [652, 380] on code "import { useLoginWithEmail } from '@privy-io/expo' ; export function LoginScree…" at bounding box center [690, 461] width 639 height 890
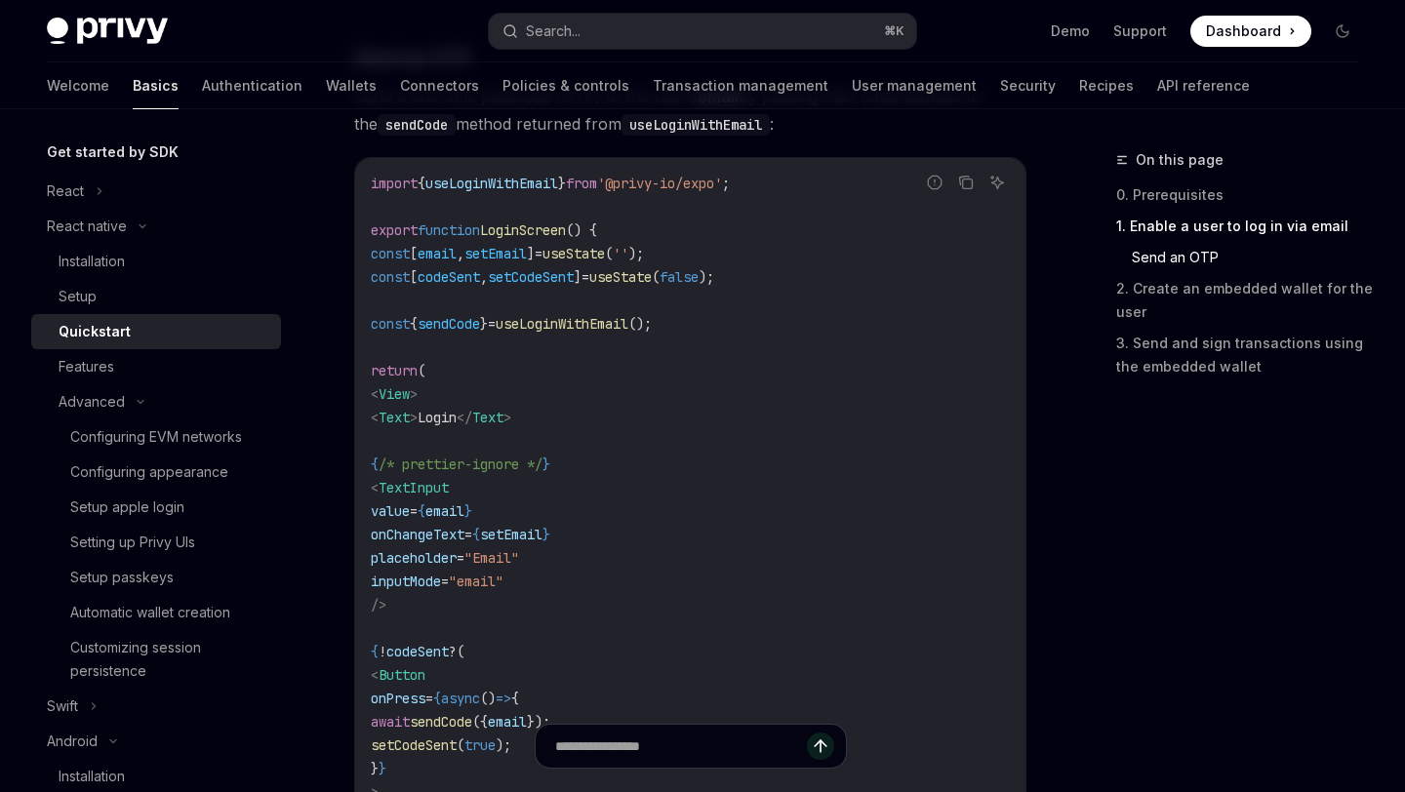
scroll to position [845, 0]
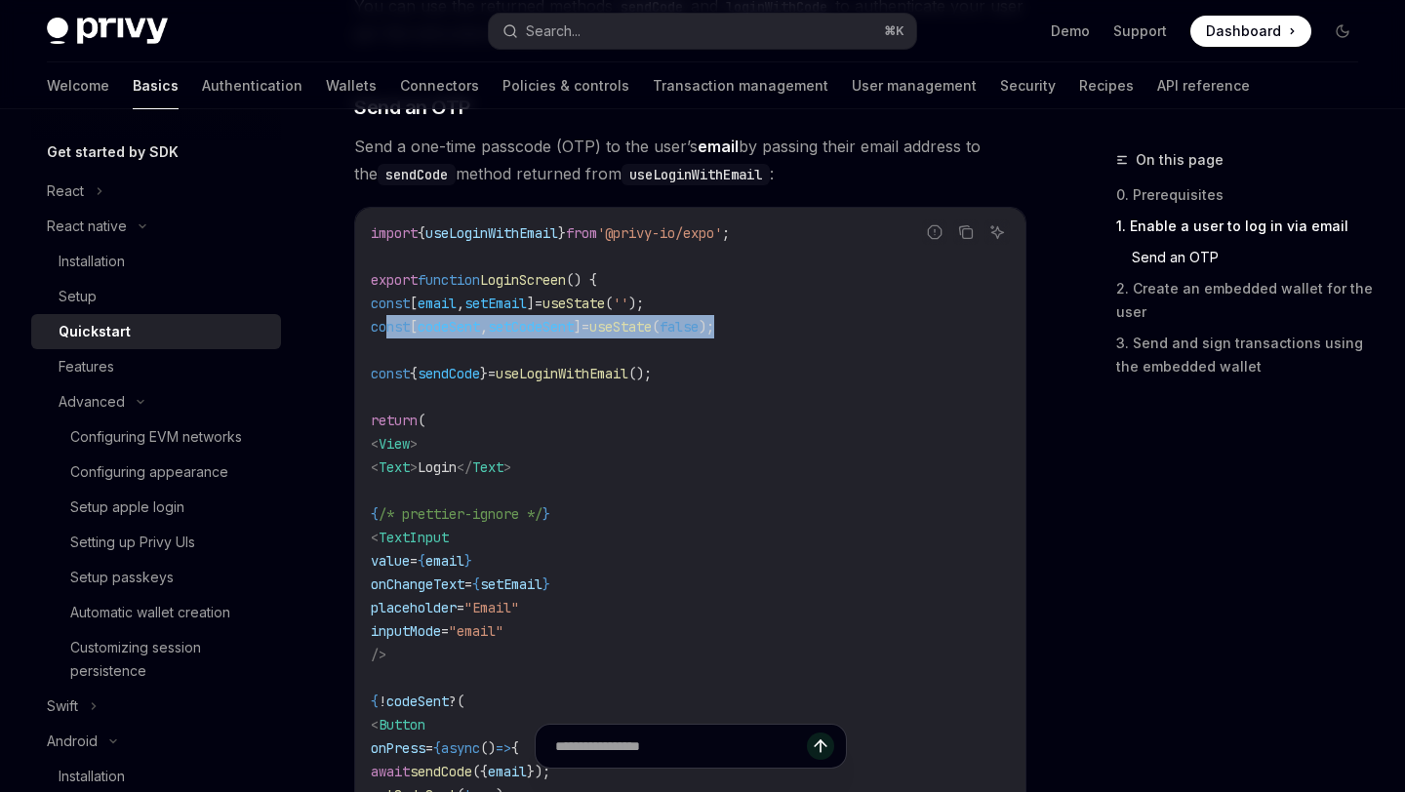
drag, startPoint x: 782, startPoint y: 322, endPoint x: 390, endPoint y: 328, distance: 392.2
click at [390, 328] on code "import { useLoginWithEmail } from '@privy-io/expo' ; export function LoginScree…" at bounding box center [690, 666] width 639 height 890
copy span "const [ codeSent , setCodeSent ] = useState ( false );"
